Goal: Transaction & Acquisition: Purchase product/service

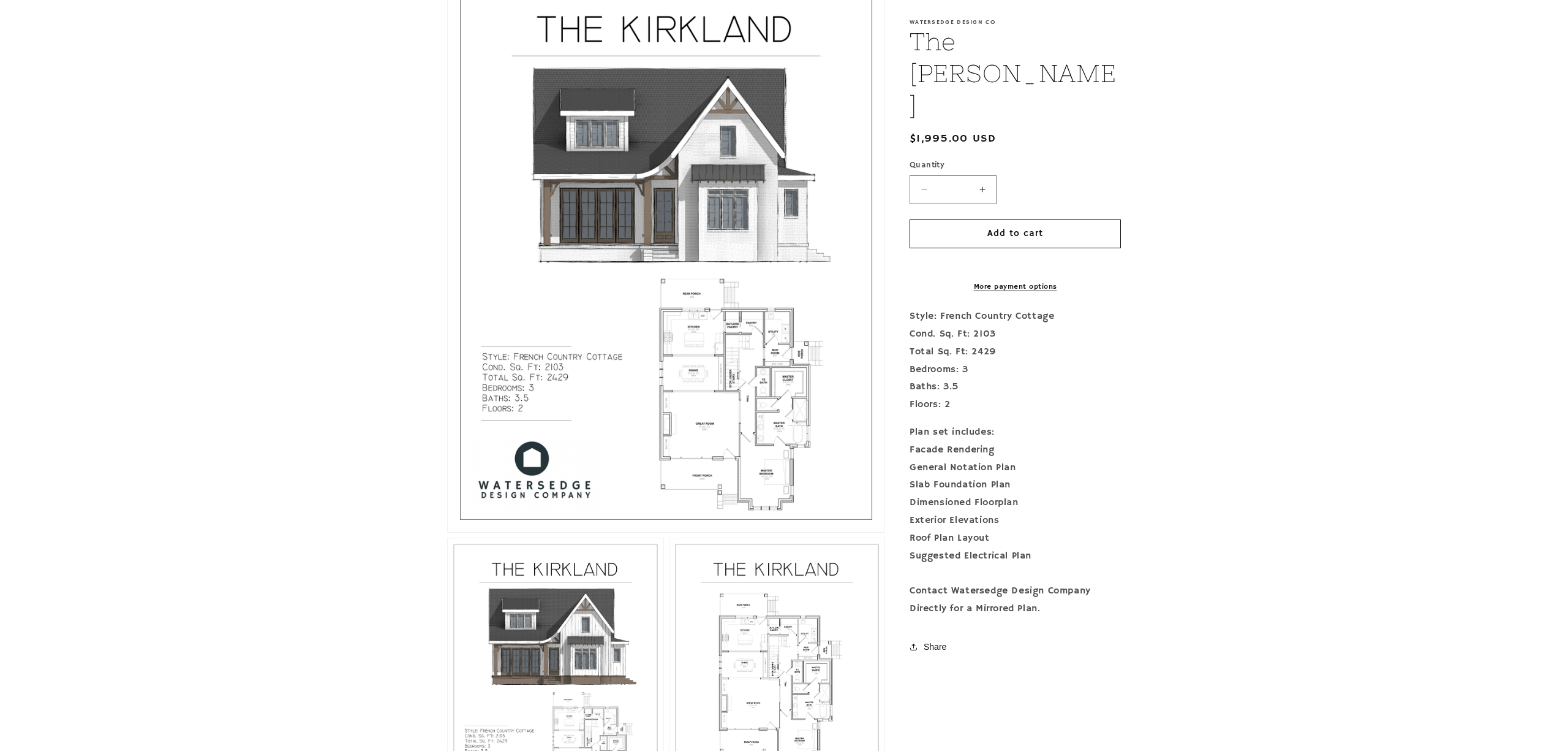
scroll to position [321, 0]
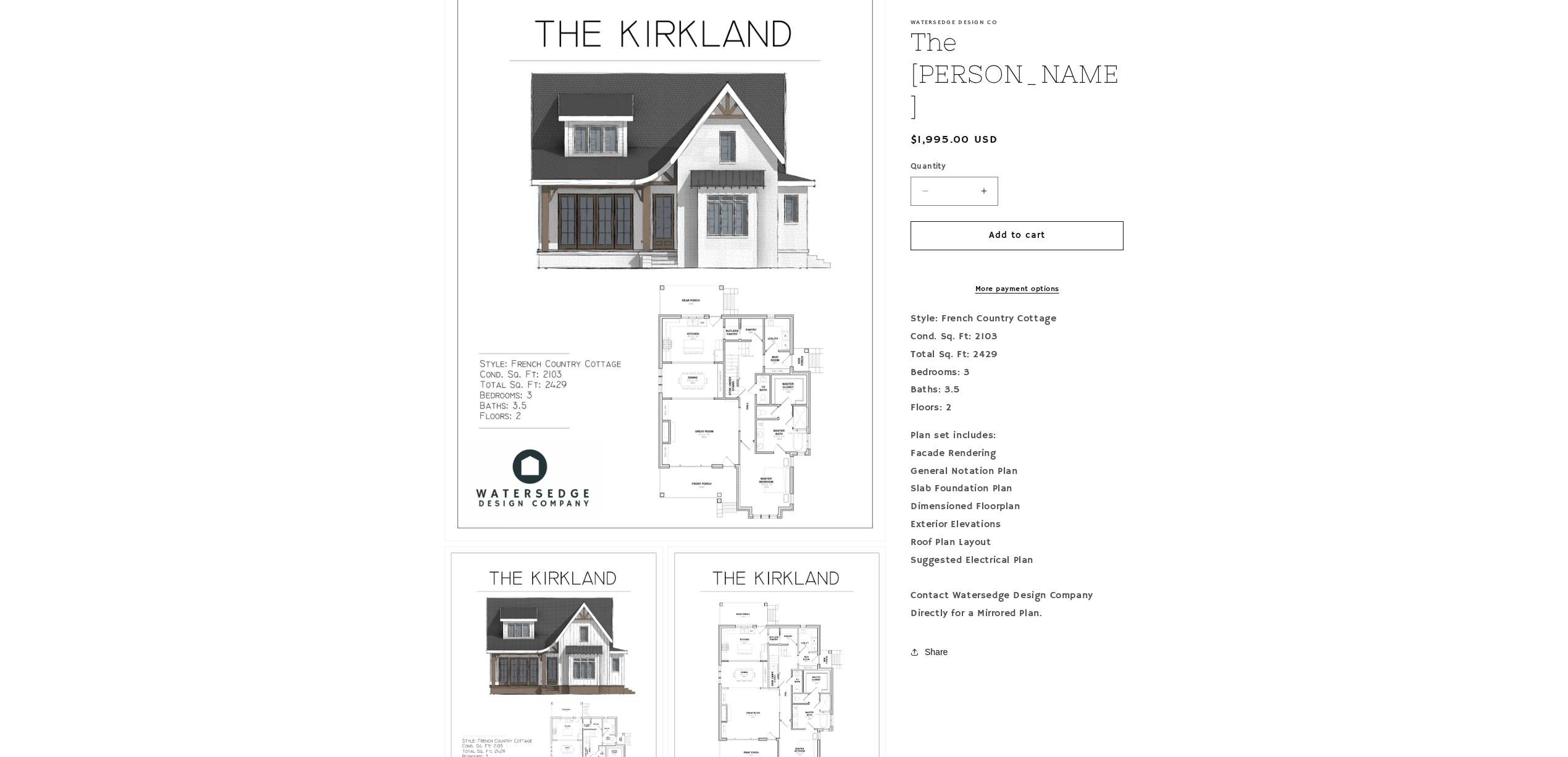
click at [445, 540] on button "Open media 1 in modal" at bounding box center [445, 540] width 0 height 0
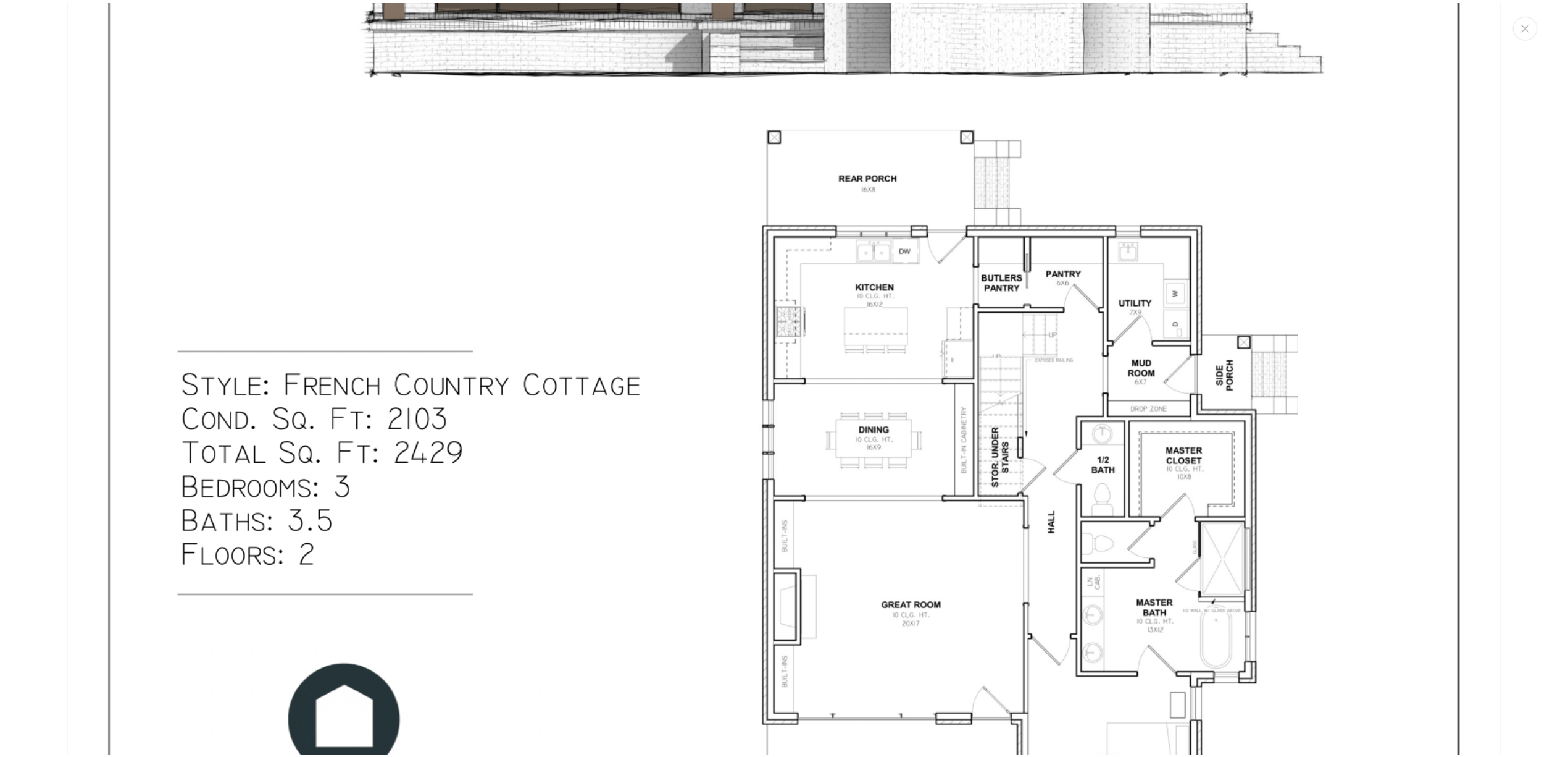
scroll to position [1000, 0]
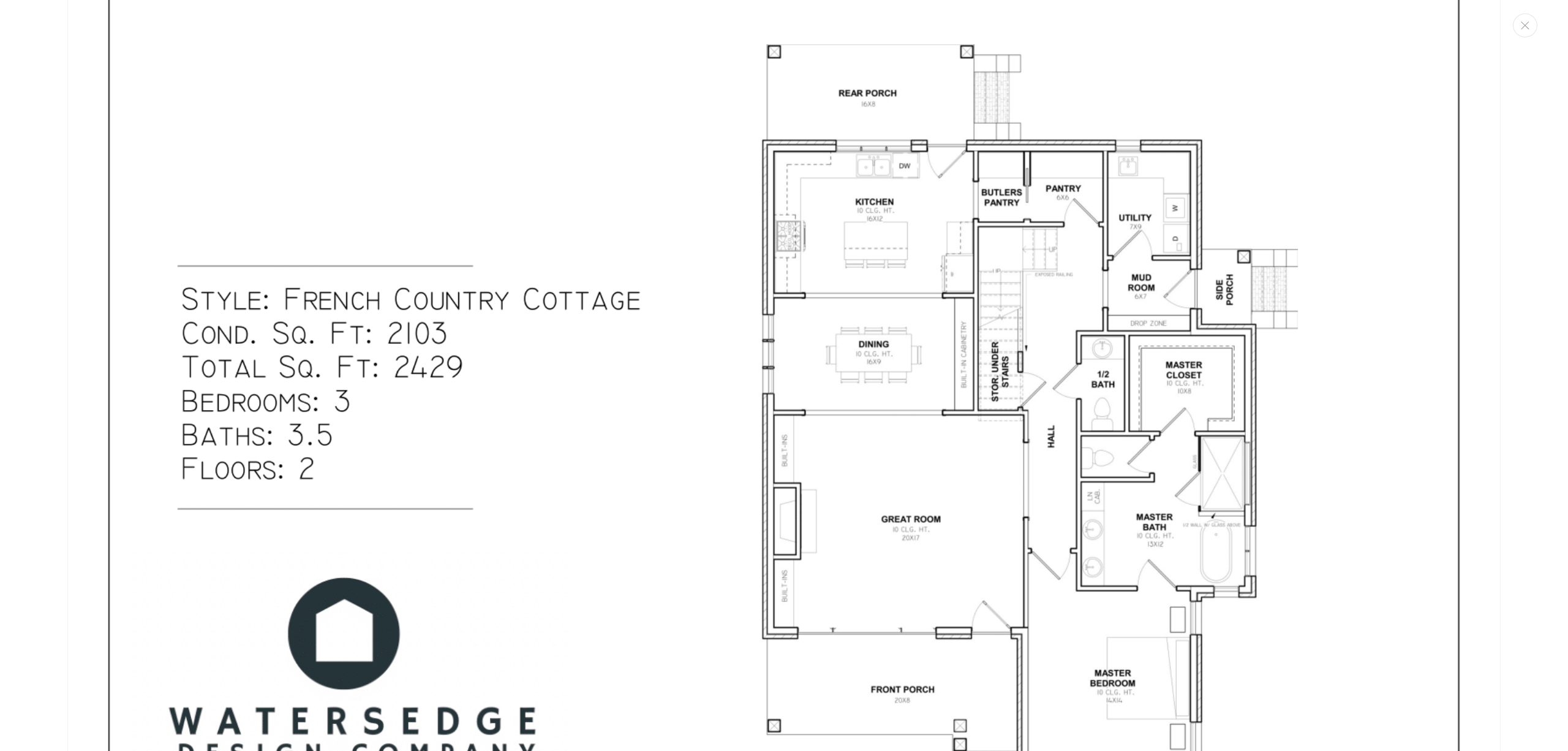
drag, startPoint x: 1393, startPoint y: 351, endPoint x: 1378, endPoint y: 374, distance: 27.5
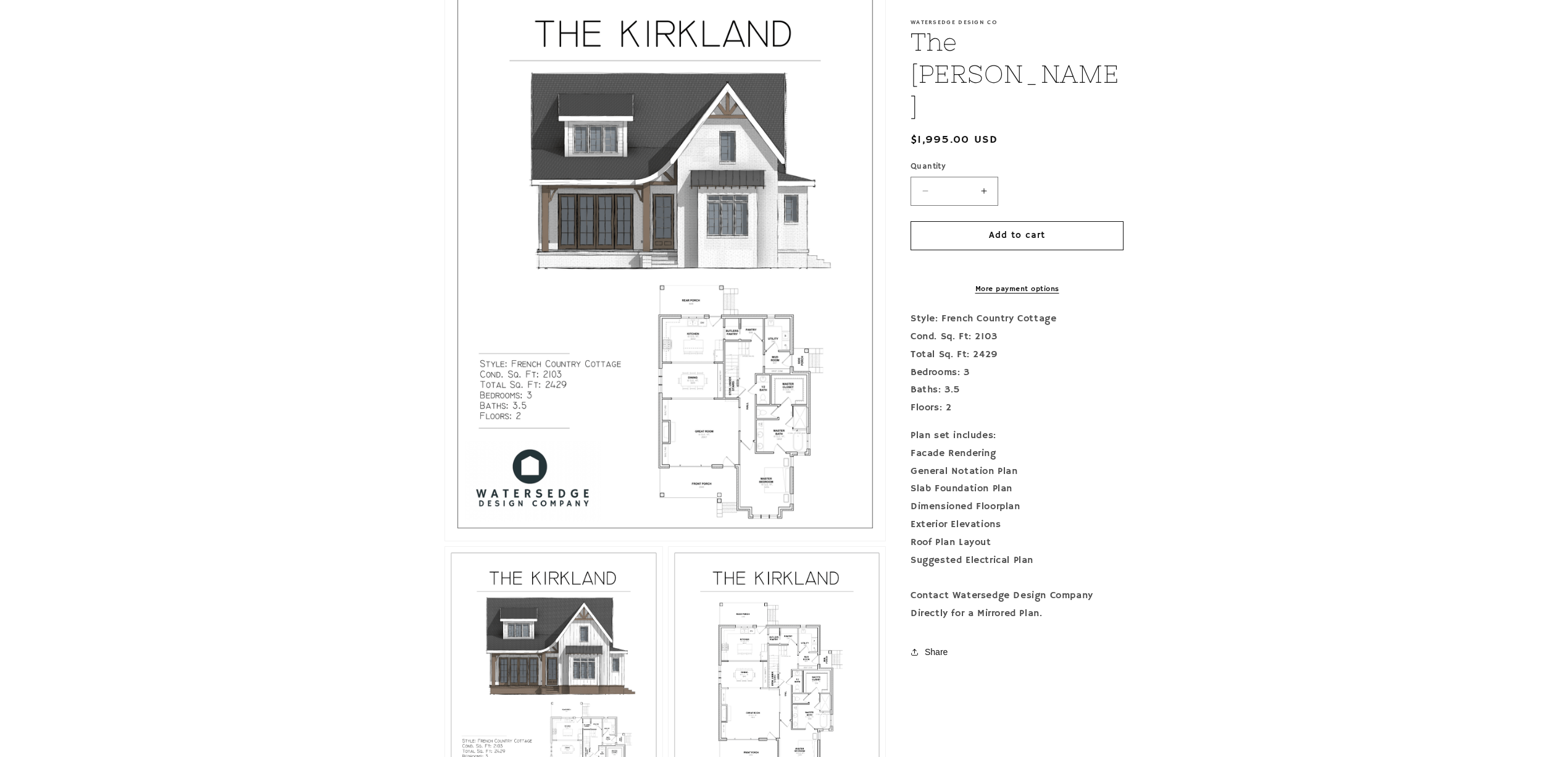
drag, startPoint x: 1388, startPoint y: 377, endPoint x: 727, endPoint y: 385, distance: 661.0
click at [445, 540] on button "Open media 1 in modal" at bounding box center [445, 540] width 0 height 0
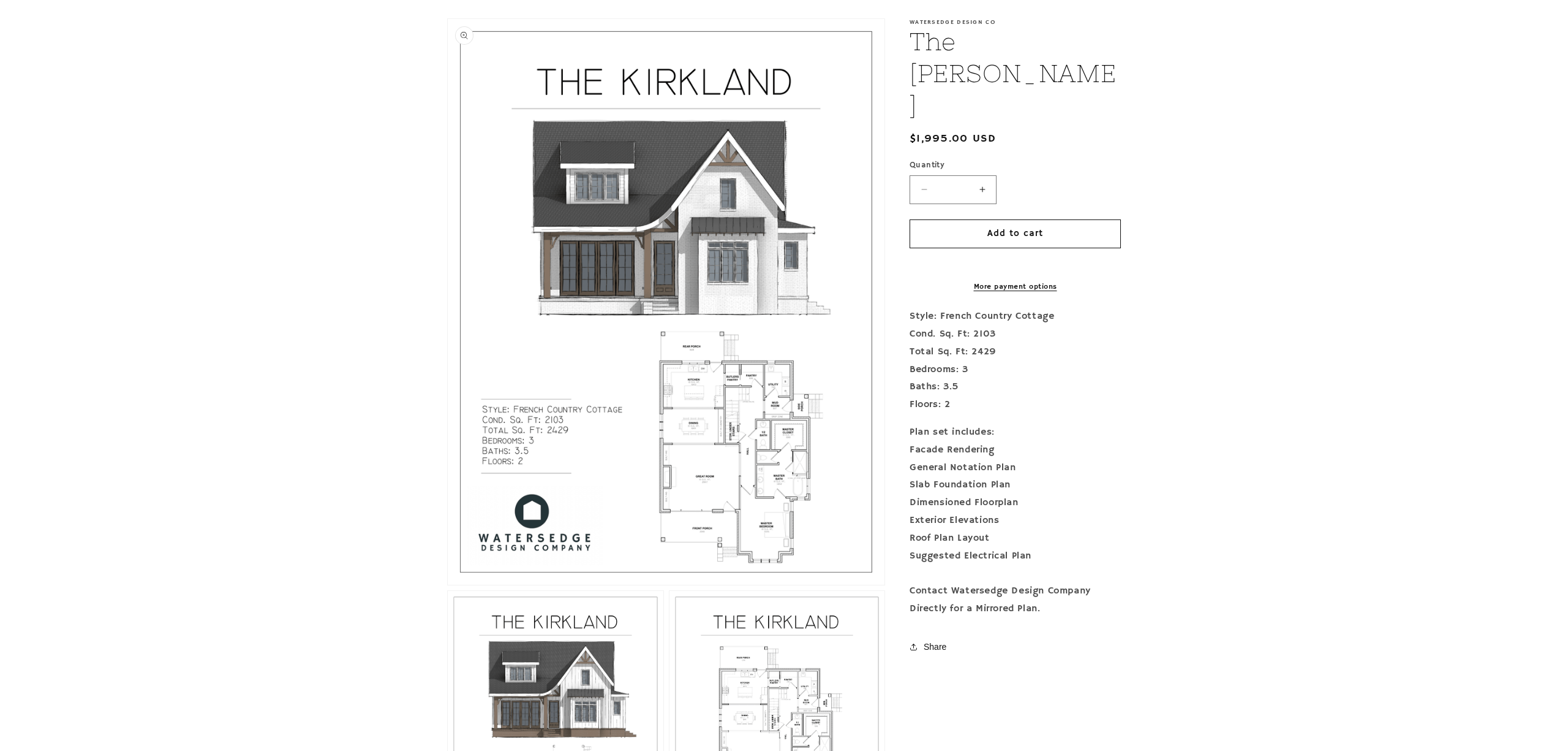
scroll to position [326, 0]
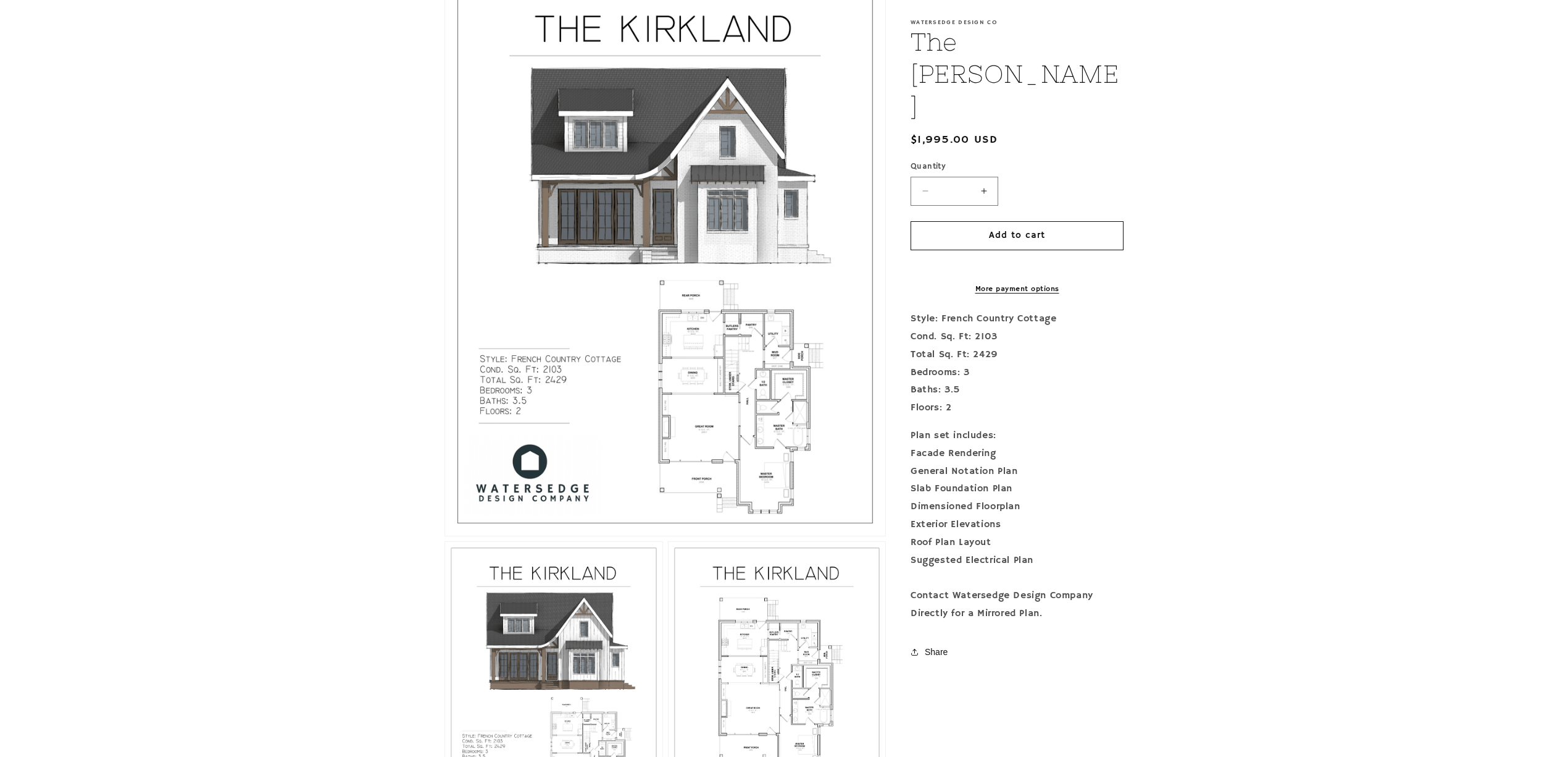
click at [445, 535] on button "Open media 1 in modal" at bounding box center [445, 535] width 0 height 0
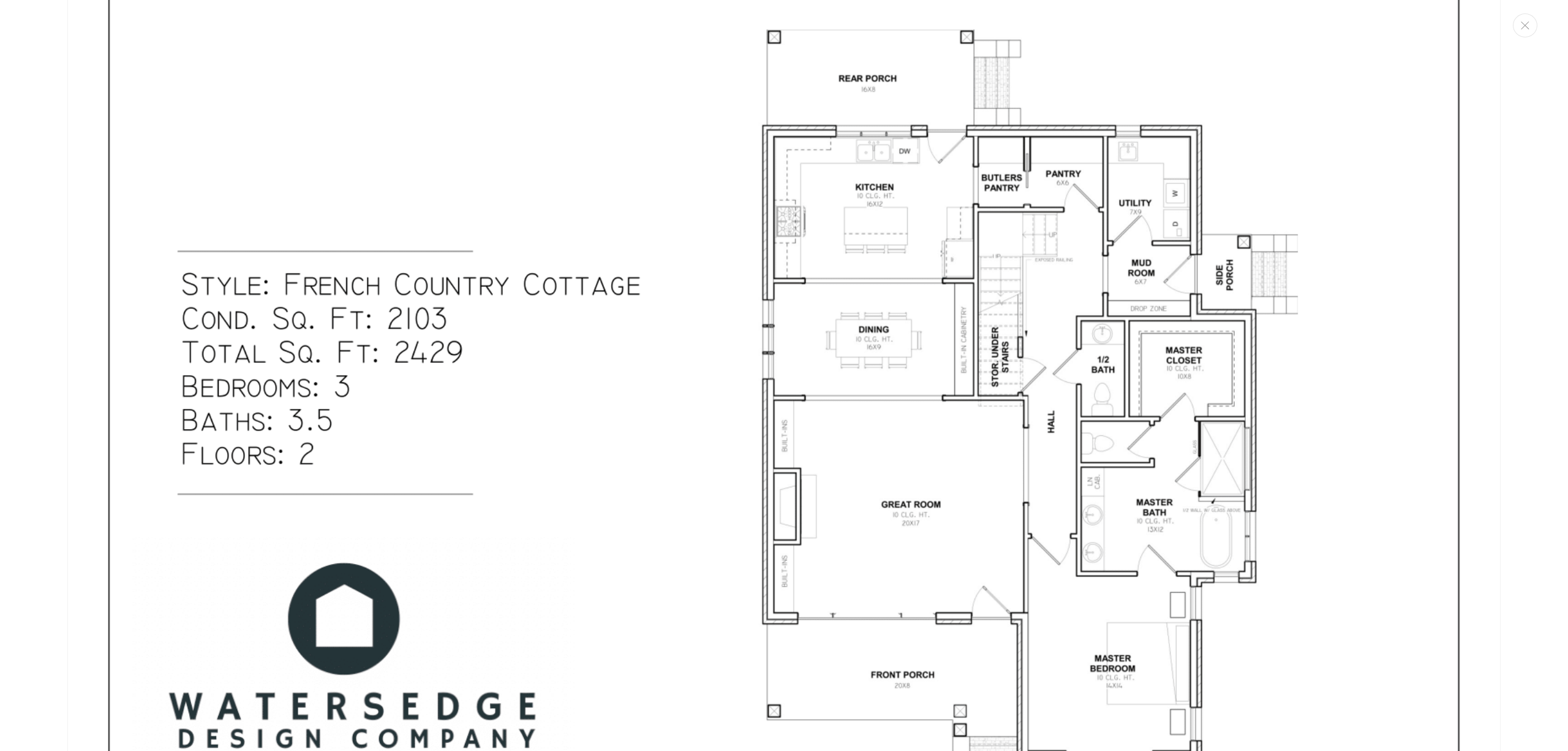
scroll to position [1155, 0]
